Goal: Task Accomplishment & Management: Use online tool/utility

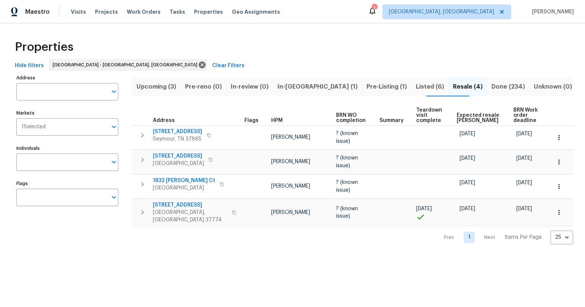
click at [416, 85] on span "Listed (6)" at bounding box center [430, 87] width 28 height 10
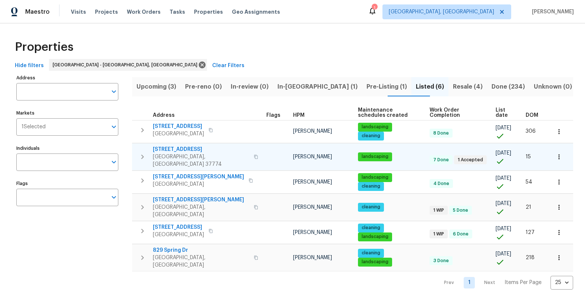
click at [181, 148] on span "322 Chatuga Ln" at bounding box center [201, 149] width 96 height 7
click at [165, 85] on span "Upcoming (3)" at bounding box center [157, 87] width 40 height 10
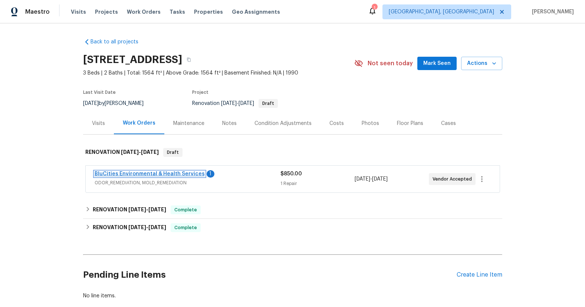
click at [157, 172] on link "BluCities Environmental & Health Services" at bounding box center [150, 173] width 110 height 5
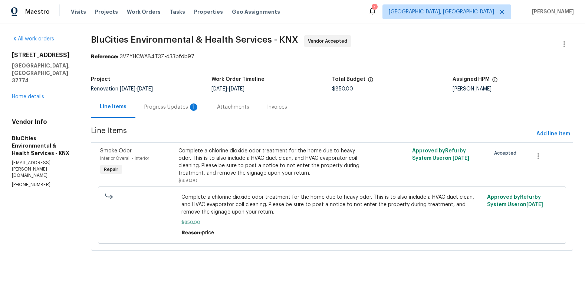
click at [160, 108] on div "Progress Updates 1" at bounding box center [171, 107] width 55 height 7
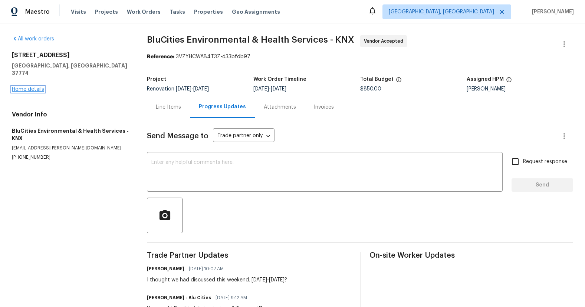
click at [39, 87] on link "Home details" at bounding box center [28, 89] width 32 height 5
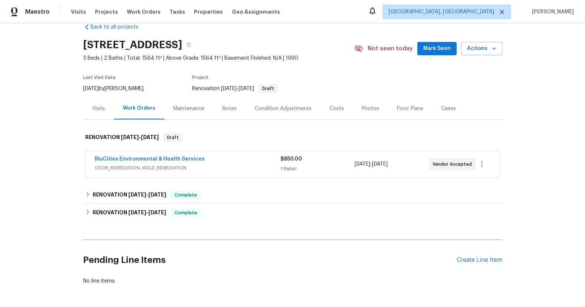
scroll to position [43, 0]
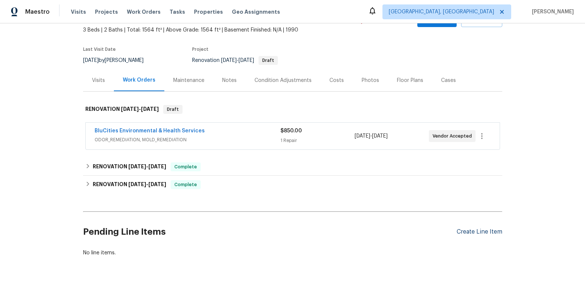
click at [482, 233] on div "Create Line Item" at bounding box center [480, 232] width 46 height 7
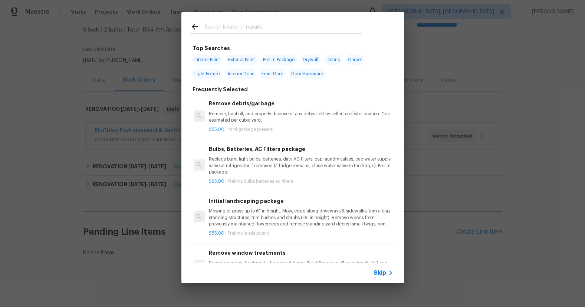
click at [230, 27] on input "text" at bounding box center [282, 27] width 157 height 11
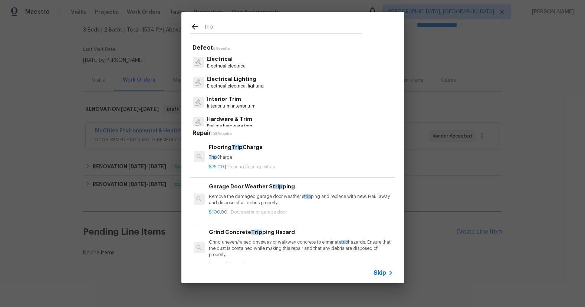
type input "trip"
click at [285, 151] on h6 "Flooring Trip Charge" at bounding box center [301, 147] width 184 height 8
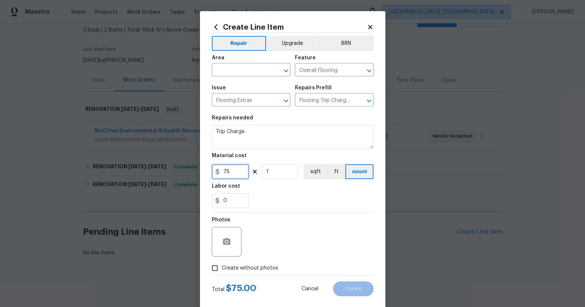
click at [233, 175] on input "75" at bounding box center [230, 171] width 37 height 15
type input "125"
click at [257, 74] on input "text" at bounding box center [241, 71] width 58 height 12
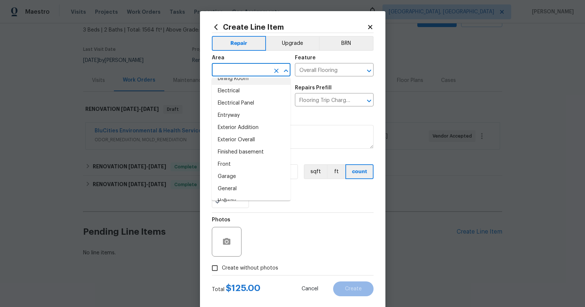
scroll to position [211, 0]
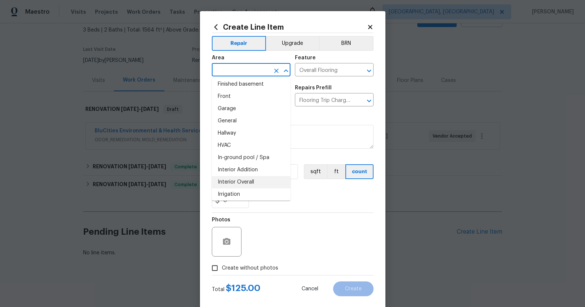
click at [266, 180] on li "Interior Overall" at bounding box center [251, 182] width 79 height 12
type input "Interior Overall"
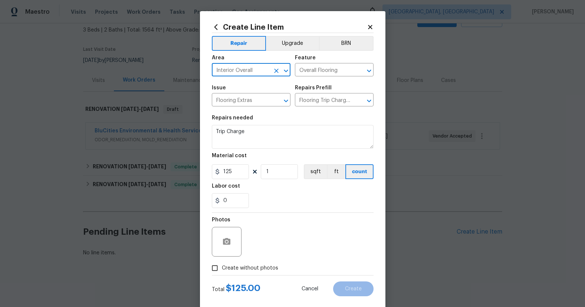
click at [215, 271] on input "Create without photos" at bounding box center [215, 268] width 14 height 14
checkbox input "true"
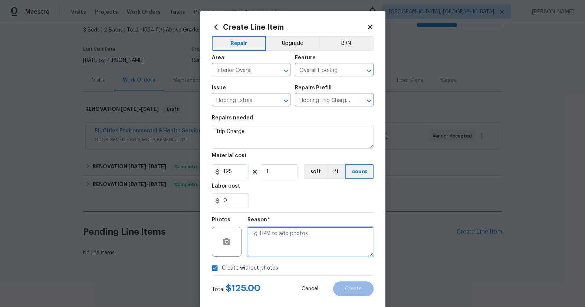
click at [298, 245] on textarea at bounding box center [311, 242] width 126 height 30
type textarea "NA"
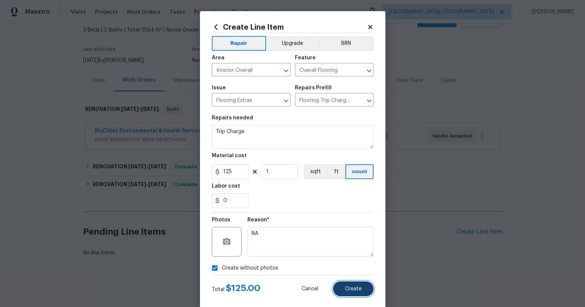
click at [368, 289] on button "Create" at bounding box center [353, 289] width 40 height 15
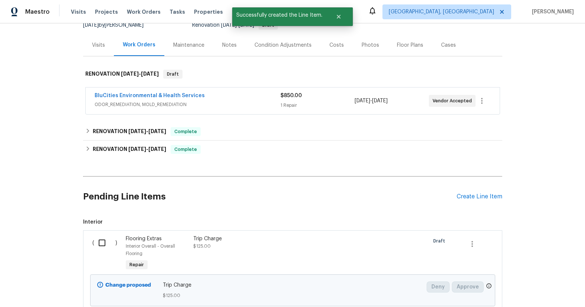
scroll to position [135, 0]
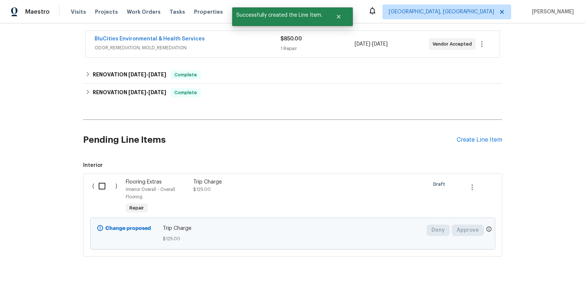
click at [102, 190] on input "checkbox" at bounding box center [104, 187] width 21 height 16
checkbox input "true"
click at [530, 289] on span "Create Work Order" at bounding box center [542, 288] width 49 height 9
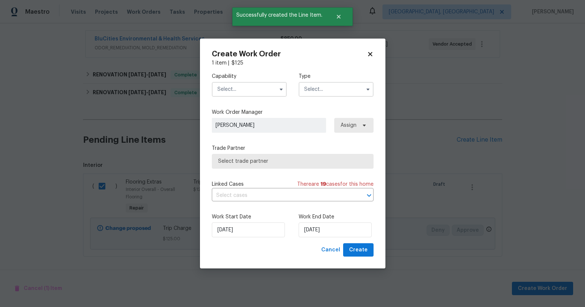
click at [258, 90] on input "text" at bounding box center [249, 89] width 75 height 15
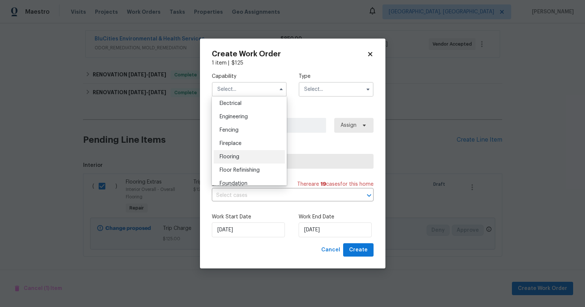
scroll to position [236, 0]
click at [255, 157] on div "Flooring" at bounding box center [249, 156] width 71 height 13
type input "Flooring"
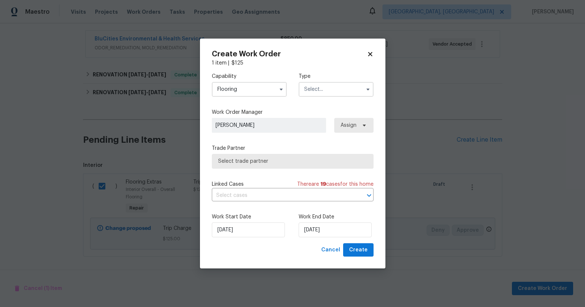
click at [335, 88] on input "text" at bounding box center [336, 89] width 75 height 15
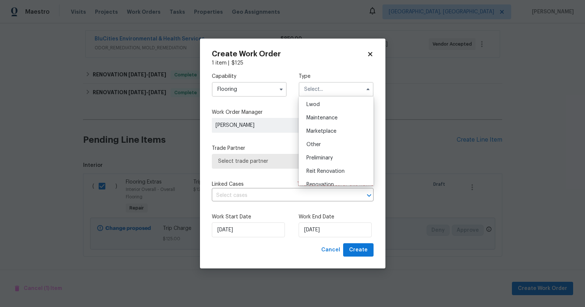
scroll to position [109, 0]
click at [338, 179] on div "Renovation" at bounding box center [336, 183] width 71 height 13
type input "Renovation"
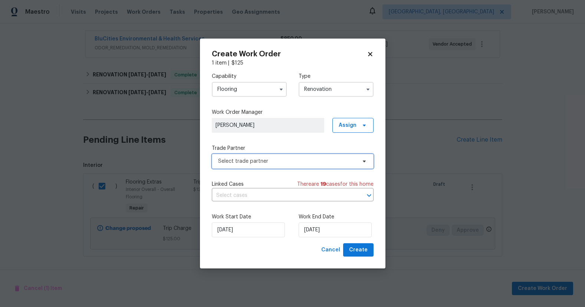
click at [296, 155] on span "Select trade partner" at bounding box center [293, 161] width 162 height 15
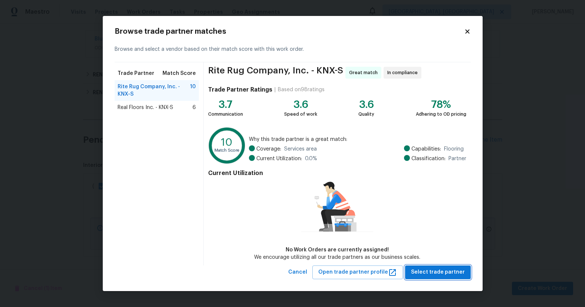
click at [449, 274] on span "Select trade partner" at bounding box center [438, 272] width 54 height 9
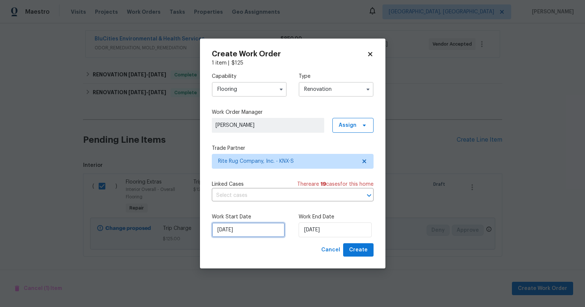
click at [256, 233] on input "8/30/2025" at bounding box center [248, 230] width 73 height 15
click at [315, 209] on div "Work Start Date 8/30/2025 Work End Date 8/30/2025" at bounding box center [293, 225] width 162 height 36
click at [353, 249] on span "Create" at bounding box center [358, 250] width 19 height 9
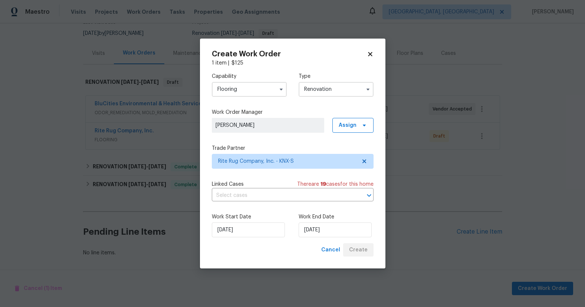
scroll to position [70, 0]
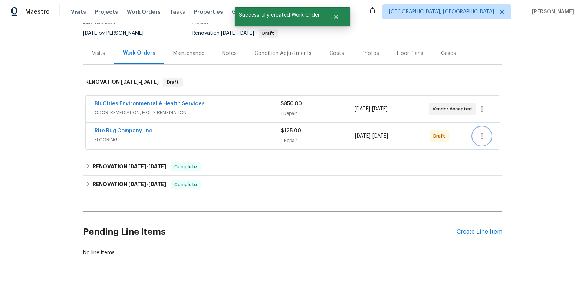
click at [483, 139] on icon "button" at bounding box center [482, 136] width 9 height 9
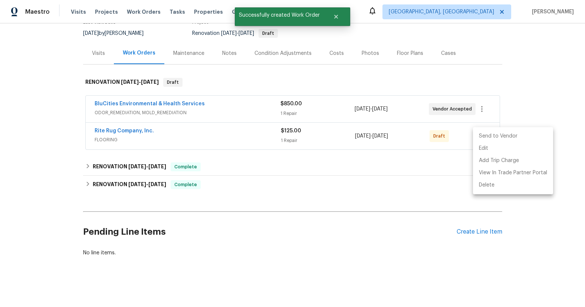
click at [492, 136] on li "Send to Vendor" at bounding box center [513, 136] width 80 height 12
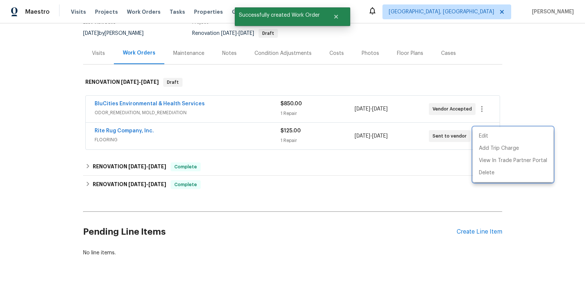
click at [429, 173] on div at bounding box center [292, 153] width 585 height 307
